Goal: Check status: Check status

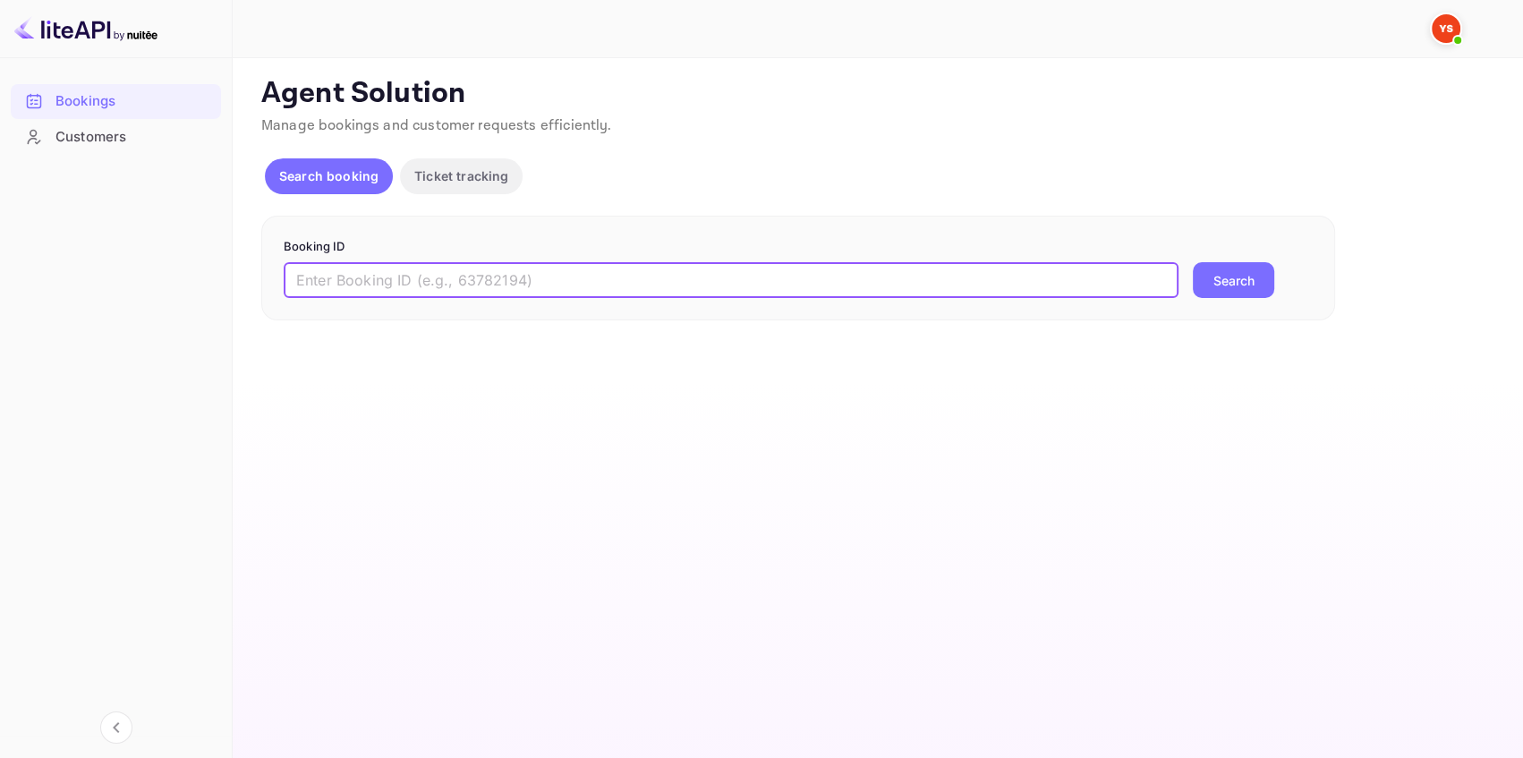
click at [302, 266] on input "text" at bounding box center [731, 280] width 895 height 36
paste input "9711898"
type input "9711898"
click at [1226, 284] on button "Search" at bounding box center [1233, 280] width 81 height 36
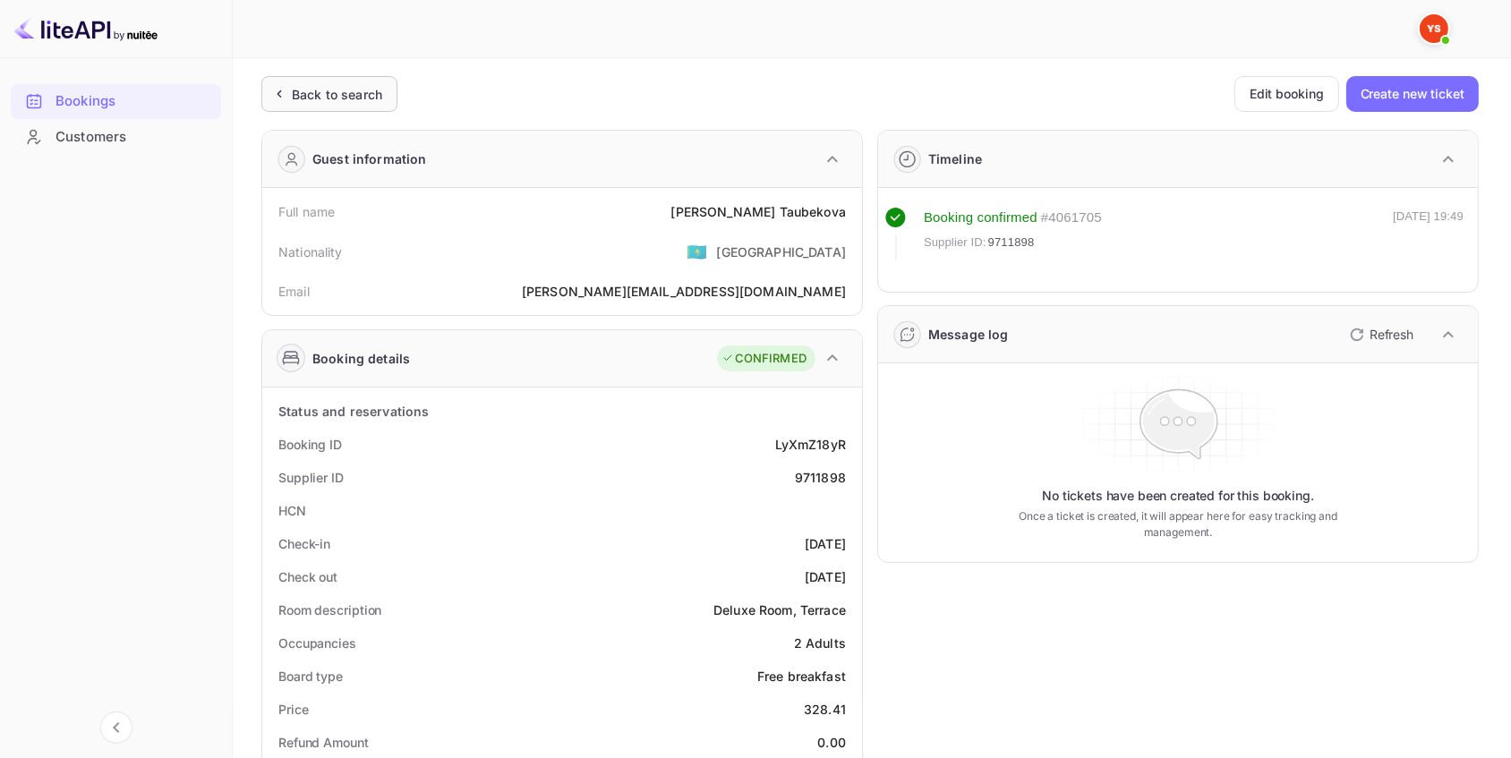
click at [353, 90] on div "Back to search" at bounding box center [337, 94] width 90 height 19
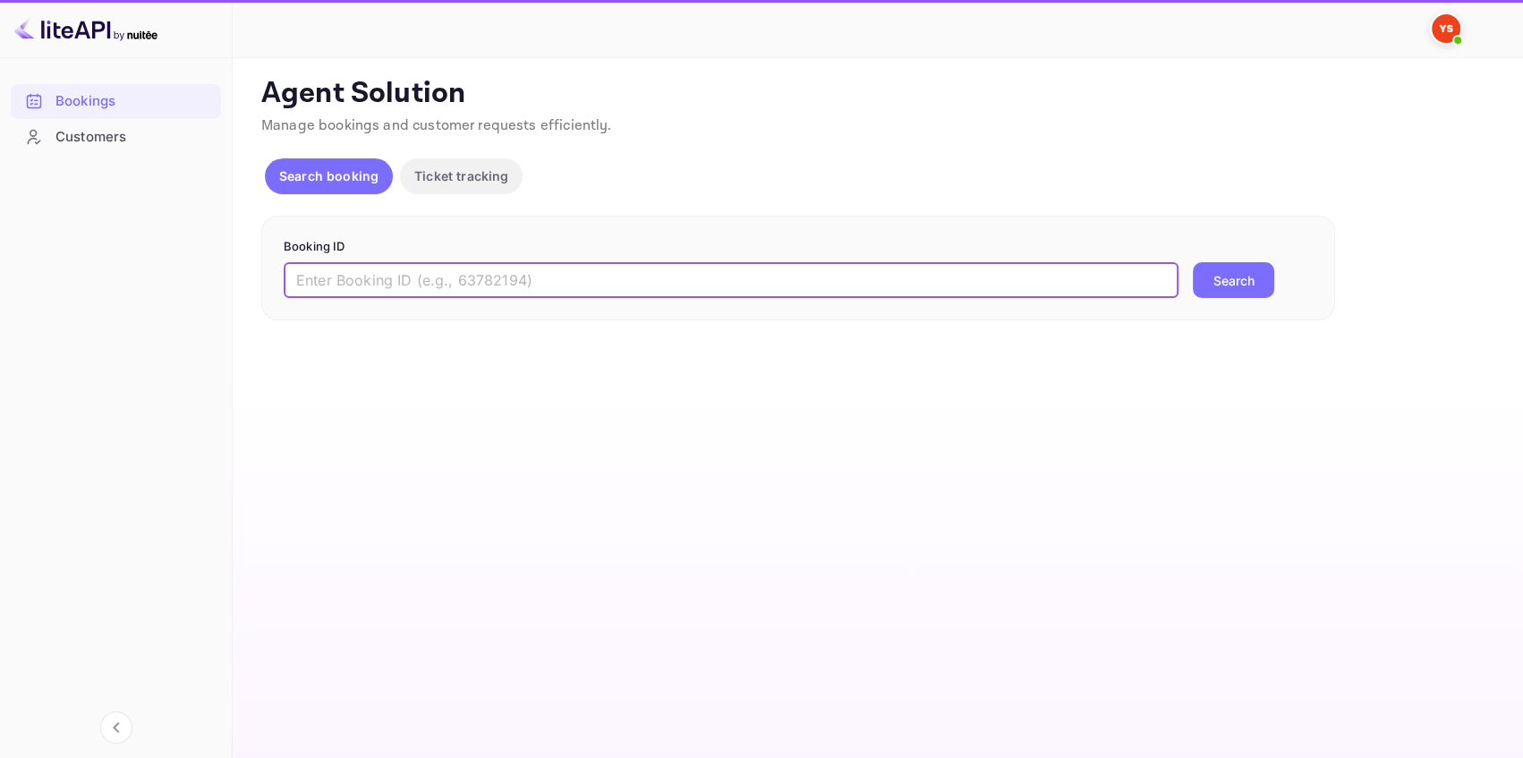
drag, startPoint x: 454, startPoint y: 277, endPoint x: 484, endPoint y: 277, distance: 30.4
click at [456, 277] on input "text" at bounding box center [731, 280] width 895 height 36
paste input "9709836"
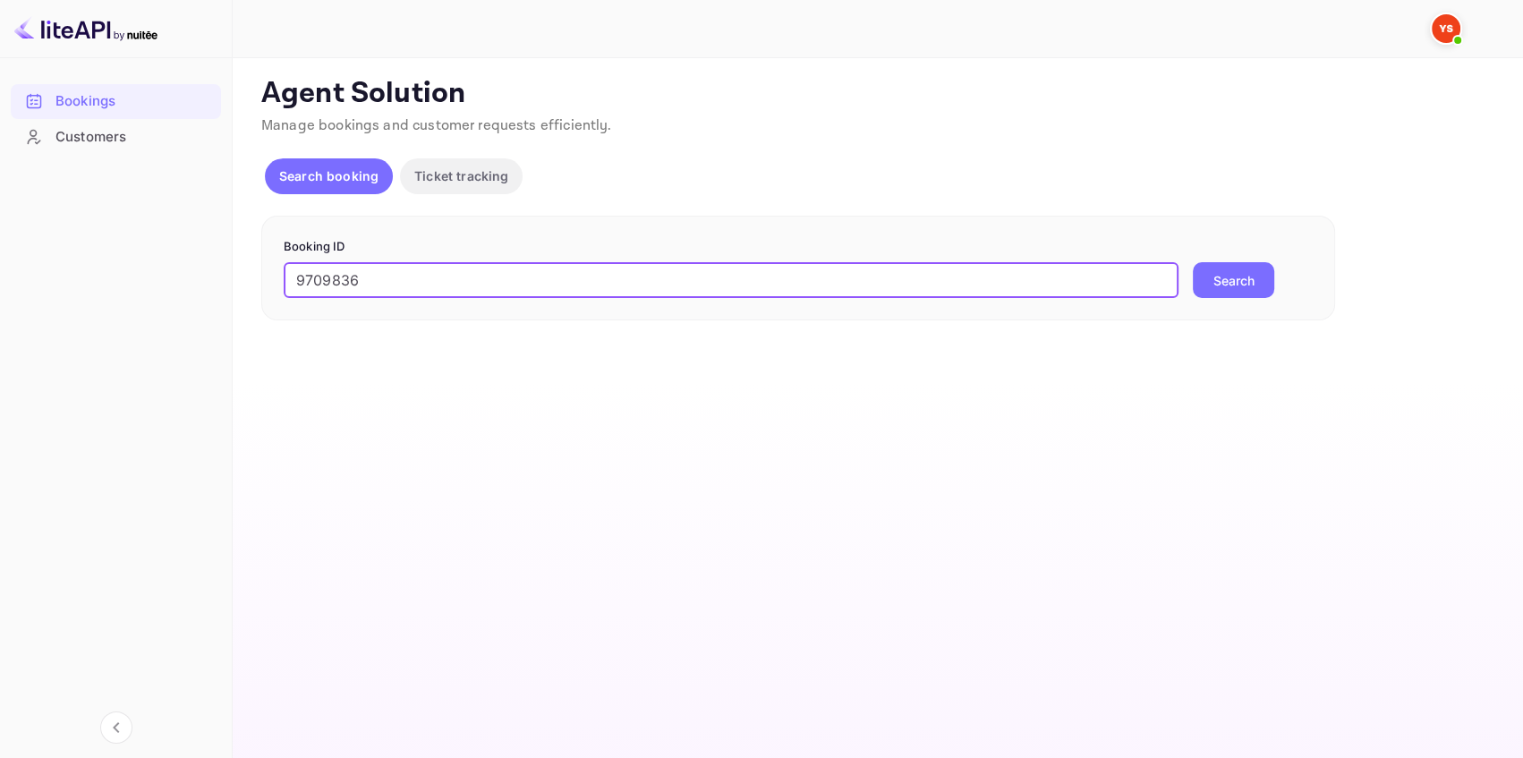
type input "9709836"
click at [1208, 282] on button "Search" at bounding box center [1233, 280] width 81 height 36
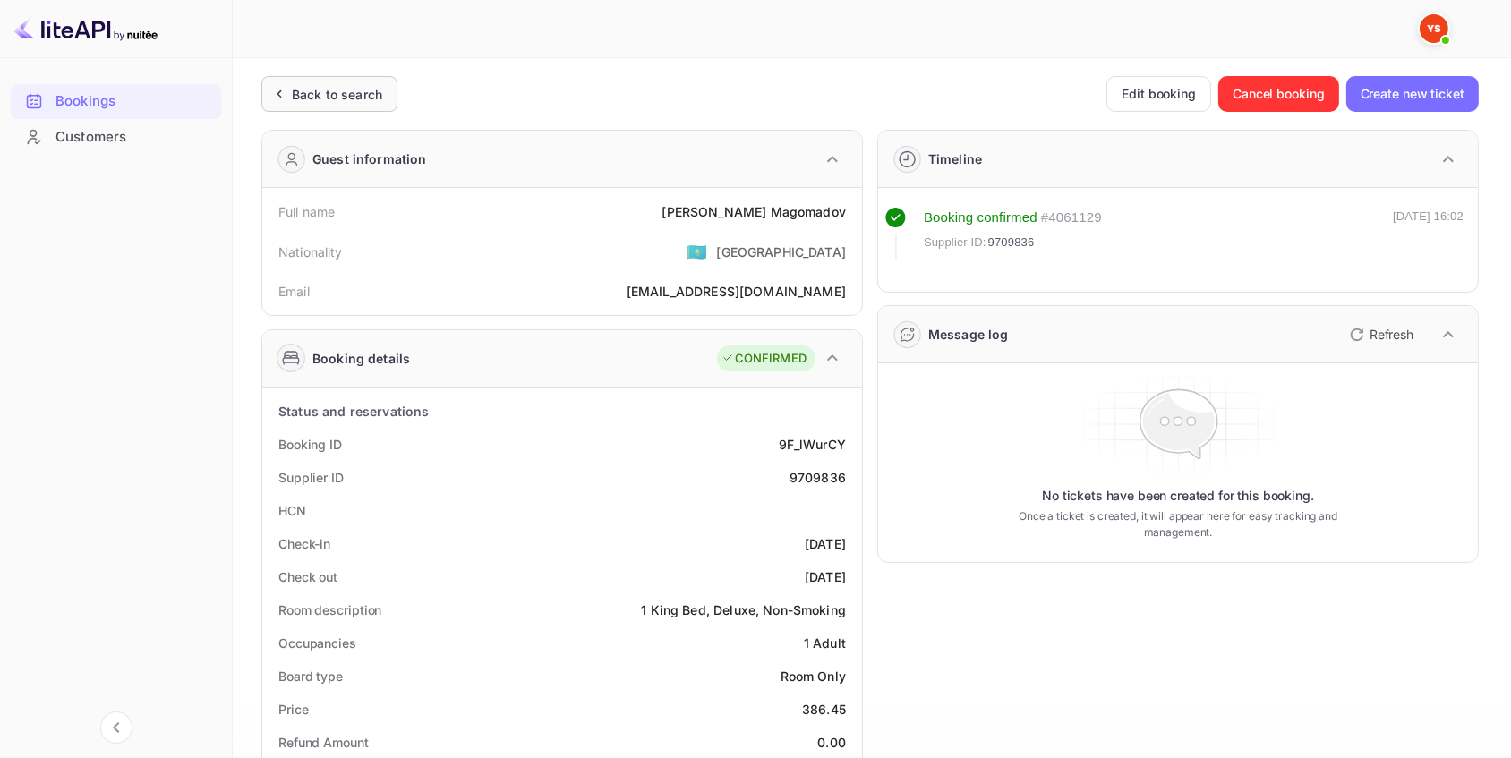
click at [352, 97] on div "Back to search" at bounding box center [337, 94] width 90 height 19
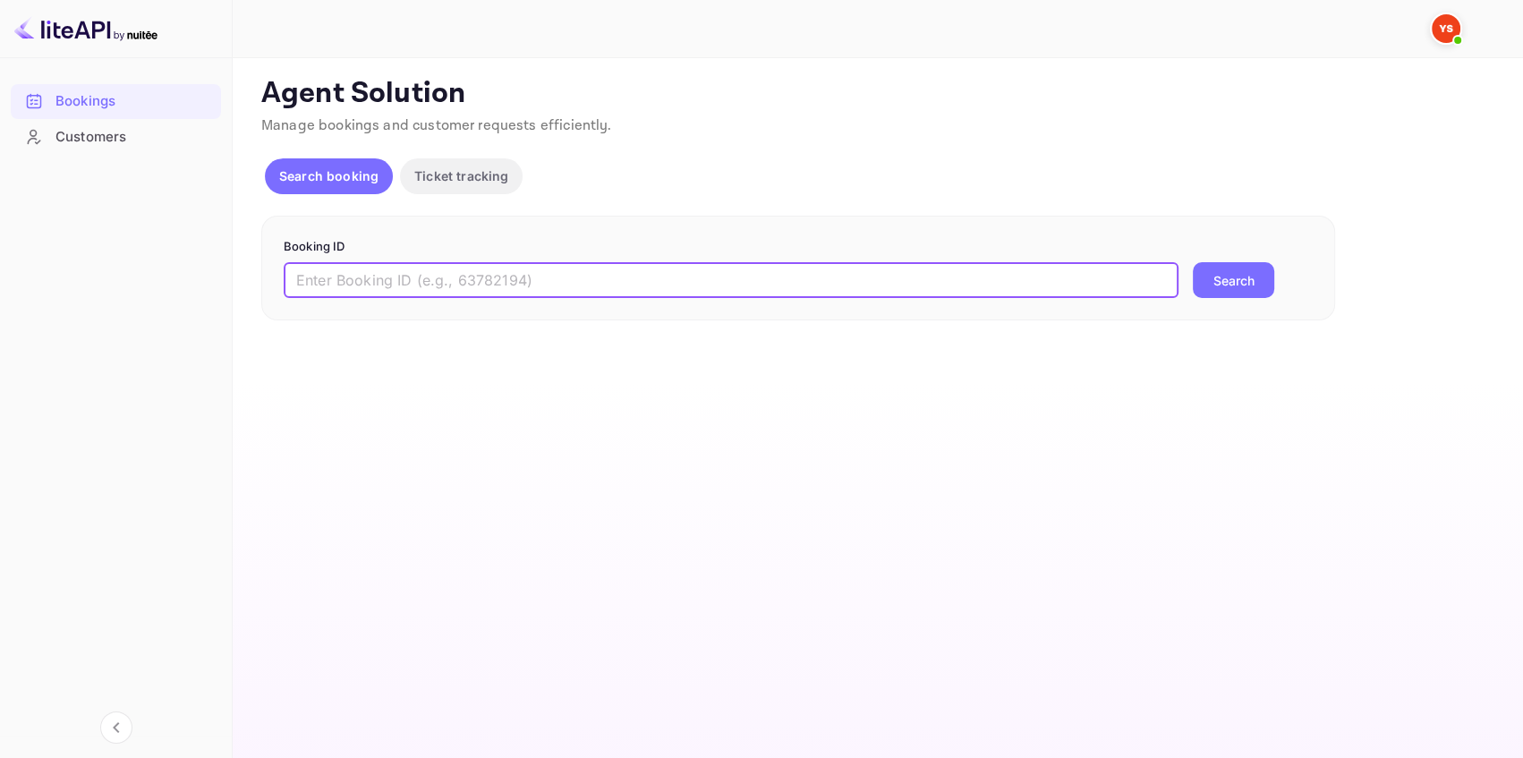
click at [422, 285] on input "text" at bounding box center [731, 280] width 895 height 36
paste input "9716983"
type input "9716983"
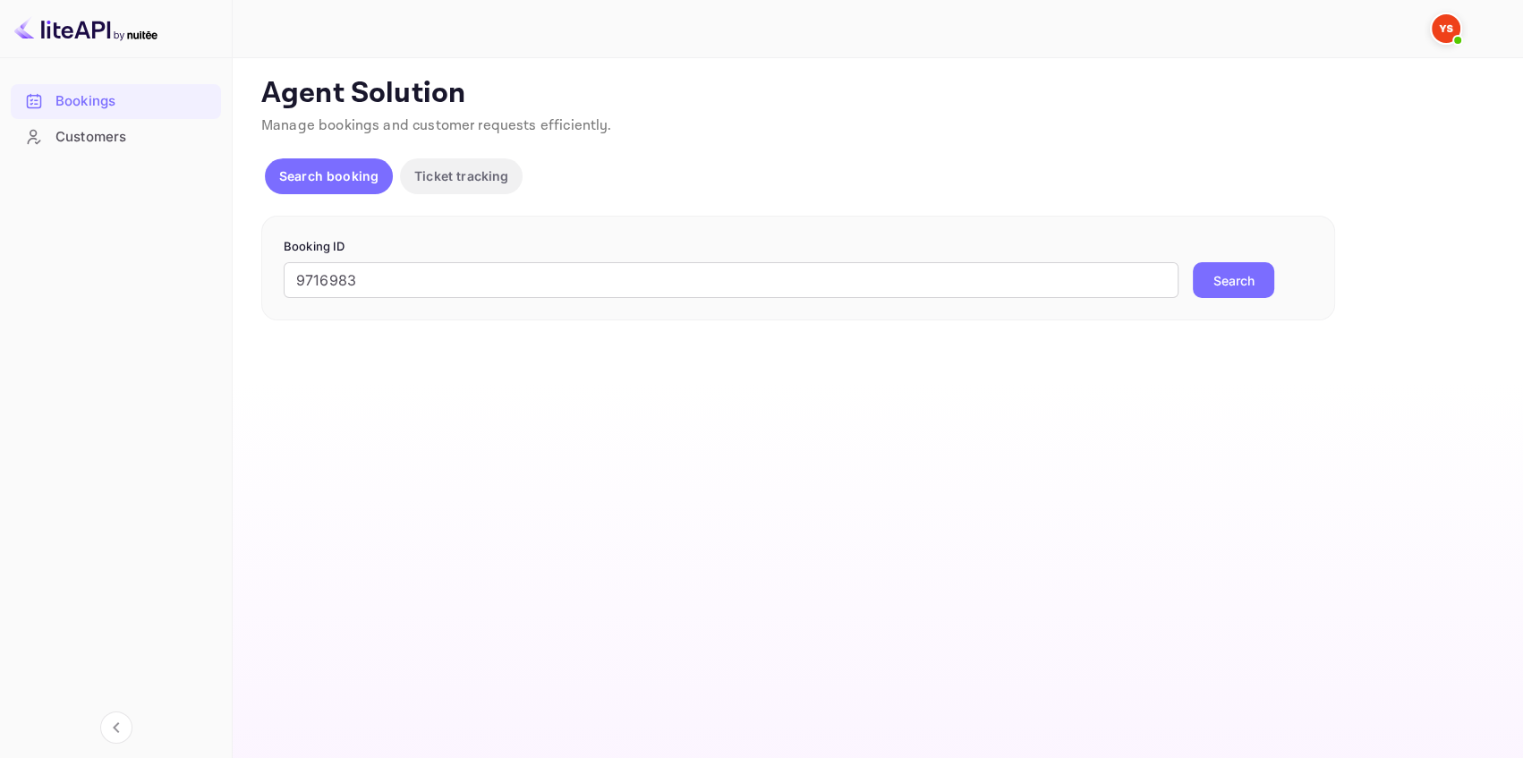
click at [1208, 275] on button "Search" at bounding box center [1233, 280] width 81 height 36
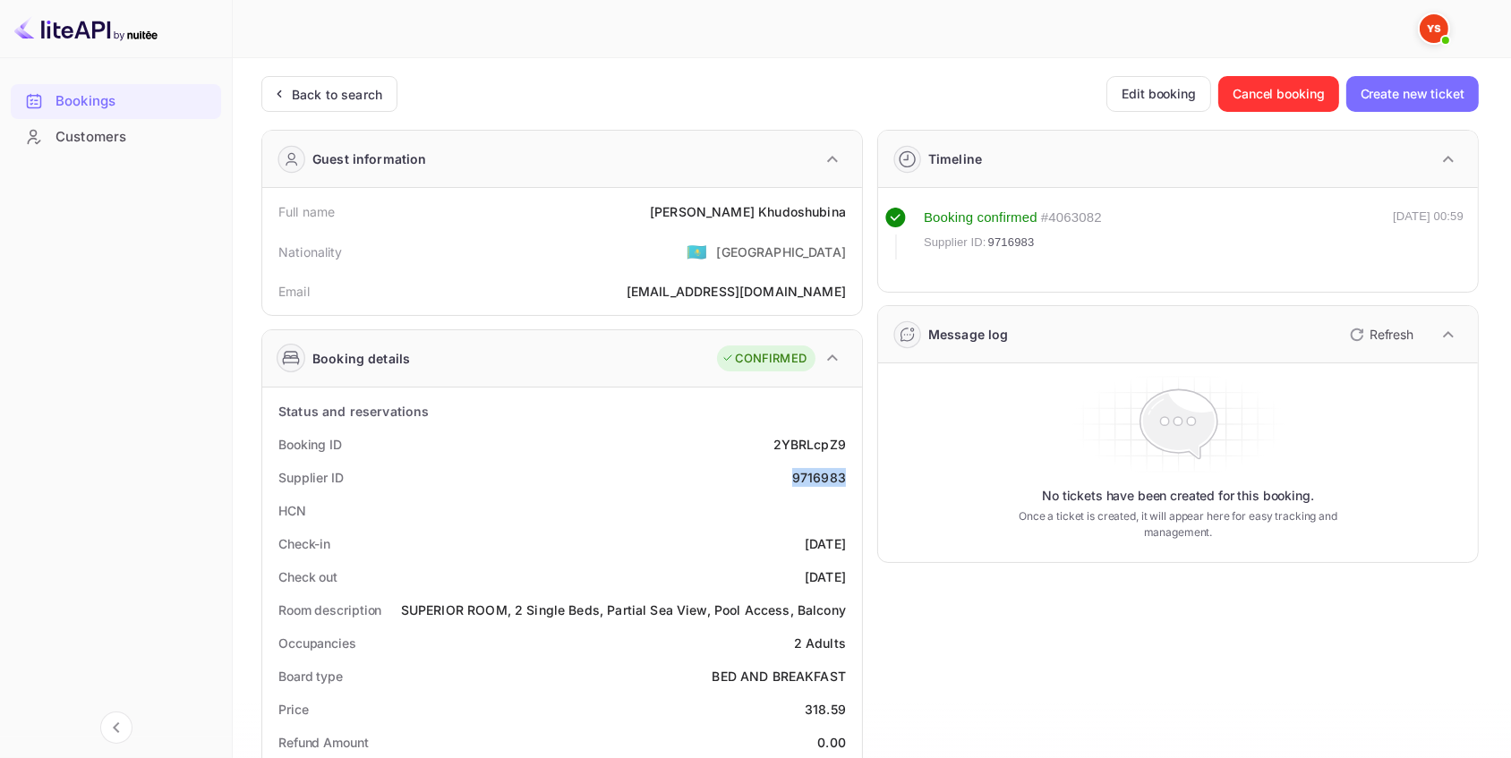
drag, startPoint x: 848, startPoint y: 481, endPoint x: 794, endPoint y: 482, distance: 54.6
click at [794, 482] on div "Supplier ID 9716983" at bounding box center [561, 477] width 585 height 33
copy div "9716983"
drag, startPoint x: 851, startPoint y: 206, endPoint x: 478, endPoint y: 207, distance: 373.2
click at [690, 207] on div "Full name [PERSON_NAME]" at bounding box center [561, 211] width 585 height 33
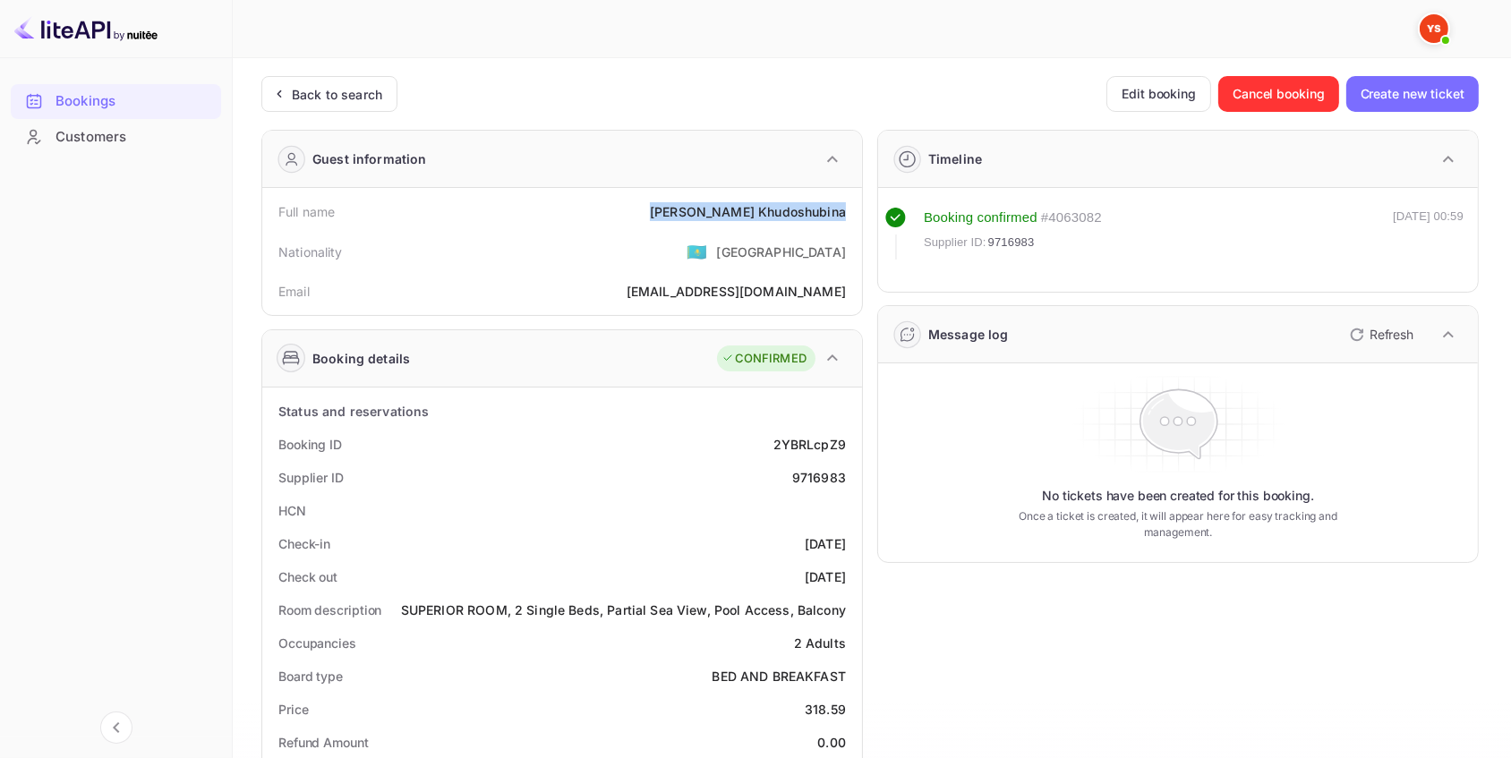
copy div "[PERSON_NAME]"
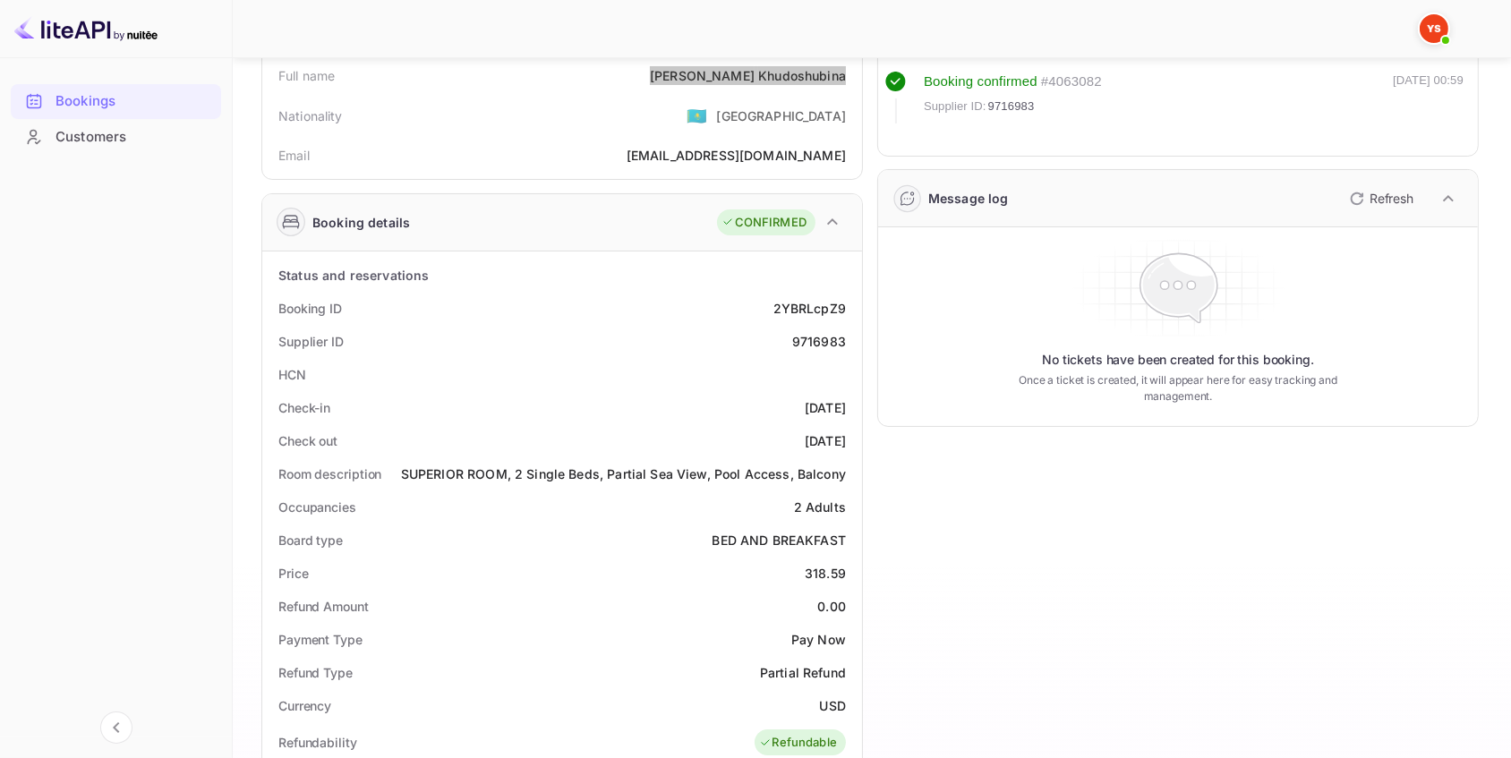
scroll to position [162, 0]
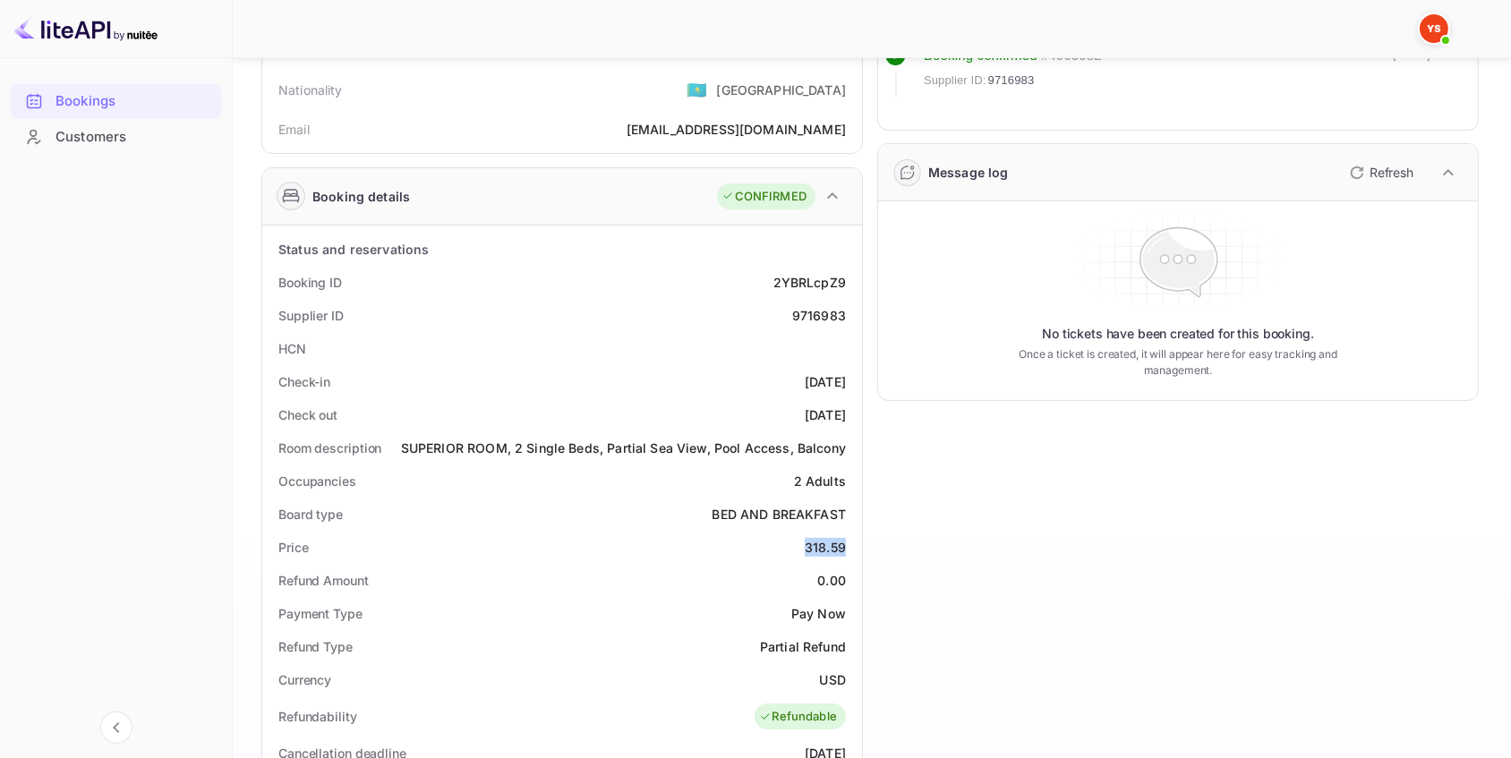
drag, startPoint x: 849, startPoint y: 546, endPoint x: 800, endPoint y: 547, distance: 49.2
click at [800, 547] on div "Price 318.59" at bounding box center [561, 547] width 585 height 33
copy div "318.59"
drag, startPoint x: 848, startPoint y: 677, endPoint x: 806, endPoint y: 677, distance: 42.1
click at [806, 677] on div "Currency USD" at bounding box center [561, 679] width 585 height 33
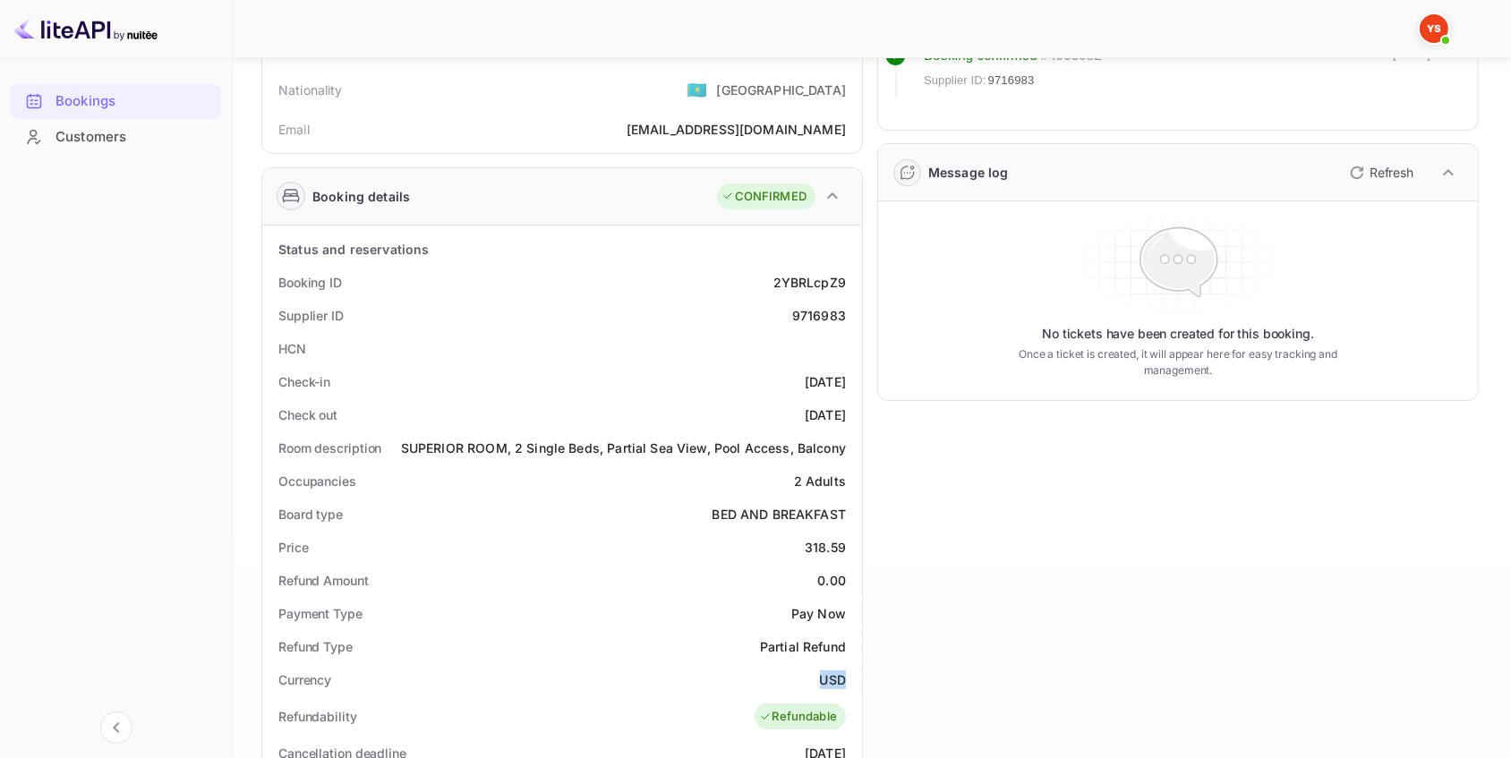
copy div "USD"
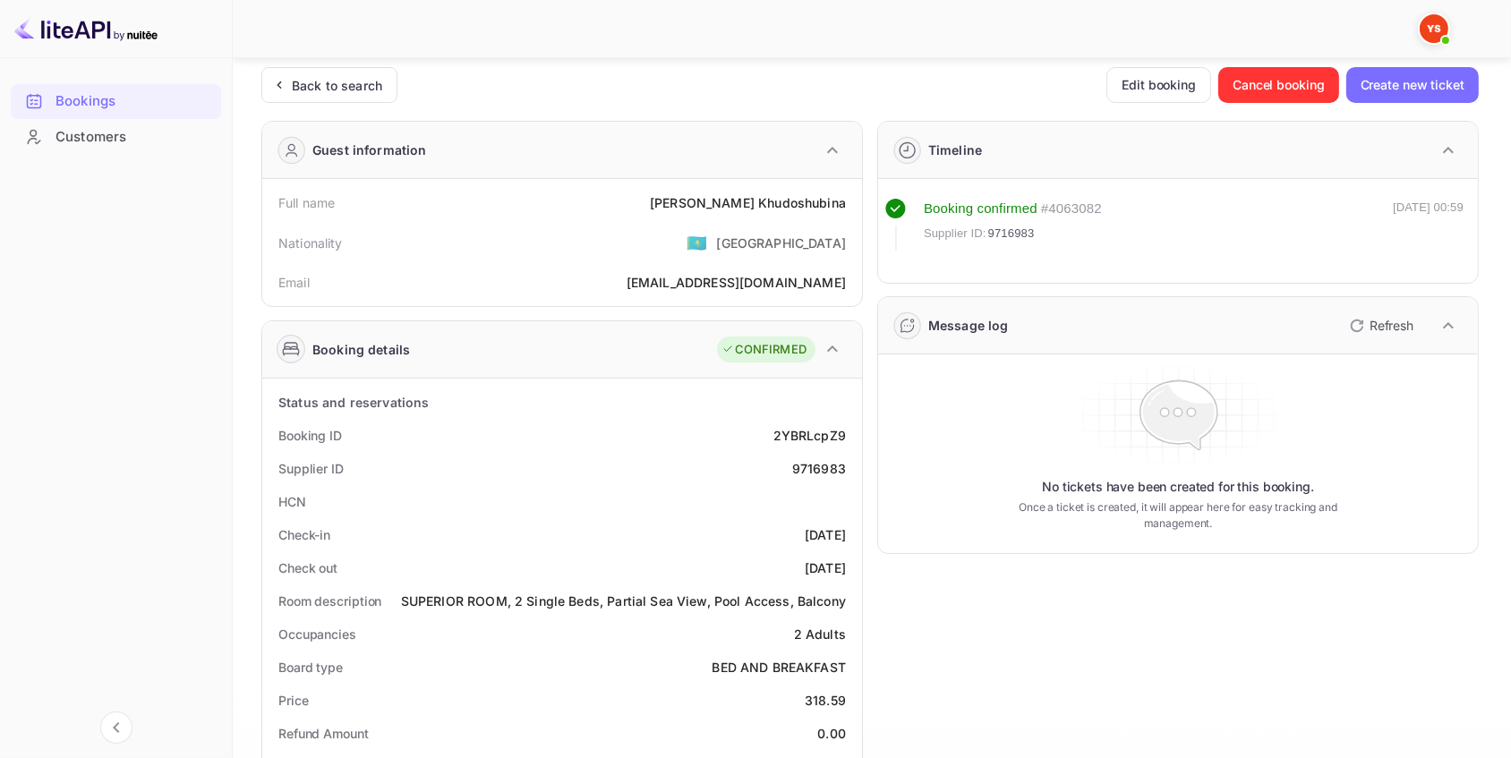
scroll to position [0, 0]
